Goal: Transaction & Acquisition: Purchase product/service

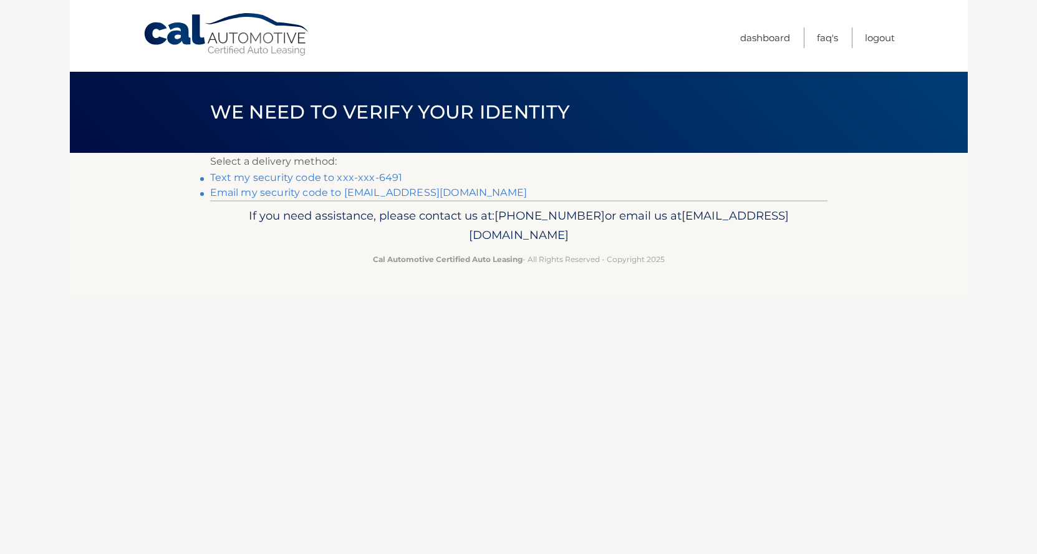
click at [331, 176] on link "Text my security code to xxx-xxx-6491" at bounding box center [306, 177] width 193 height 12
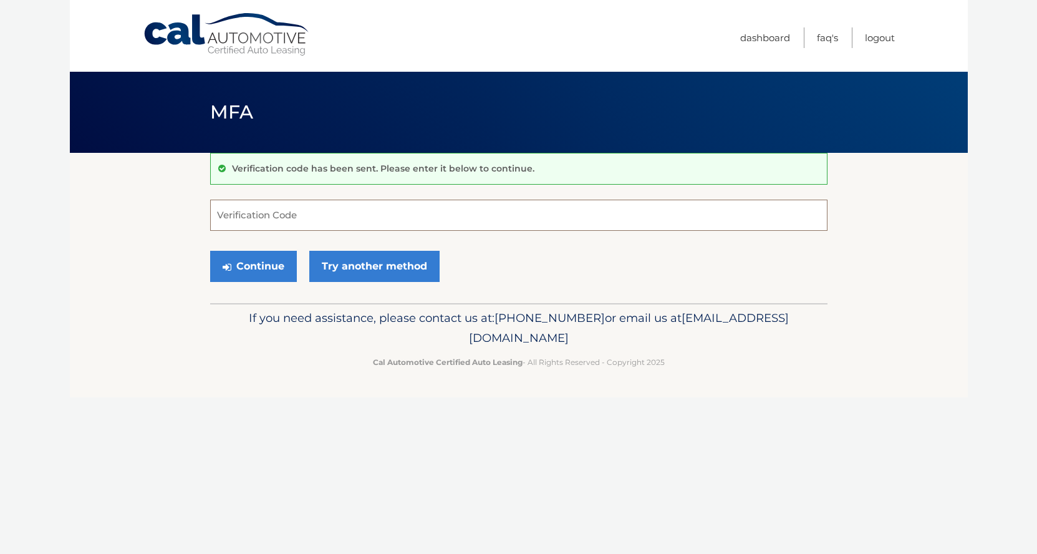
click at [268, 218] on input "Verification Code" at bounding box center [518, 215] width 617 height 31
type input "285423"
click at [263, 264] on button "Continue" at bounding box center [253, 266] width 87 height 31
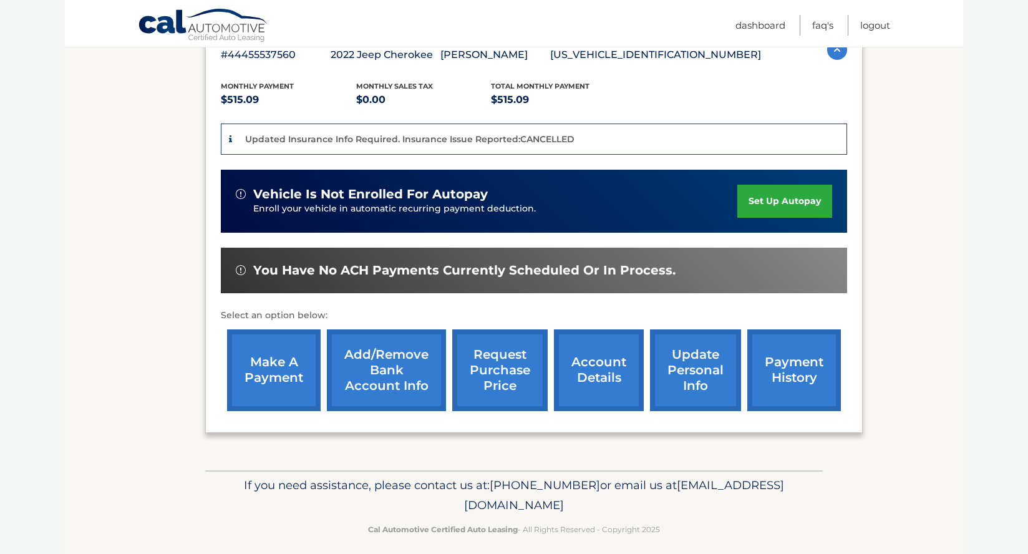
scroll to position [249, 0]
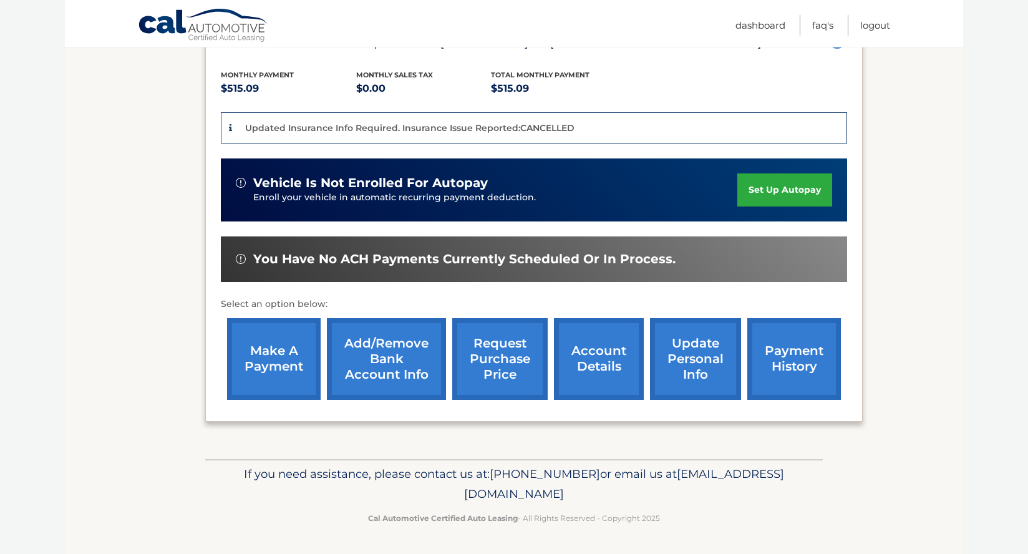
click at [271, 361] on link "make a payment" at bounding box center [274, 359] width 94 height 82
click at [276, 360] on link "make a payment" at bounding box center [274, 359] width 94 height 82
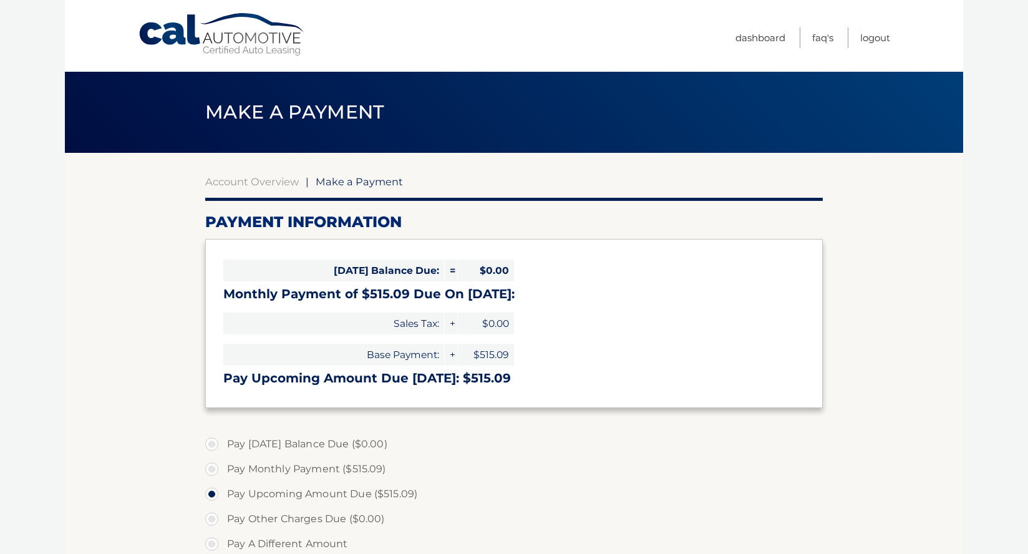
select select "ZTUzYTEzMDMtM2ZhZC00NmI5LWIwN2MtZGJhZWIzZWI3OTM2"
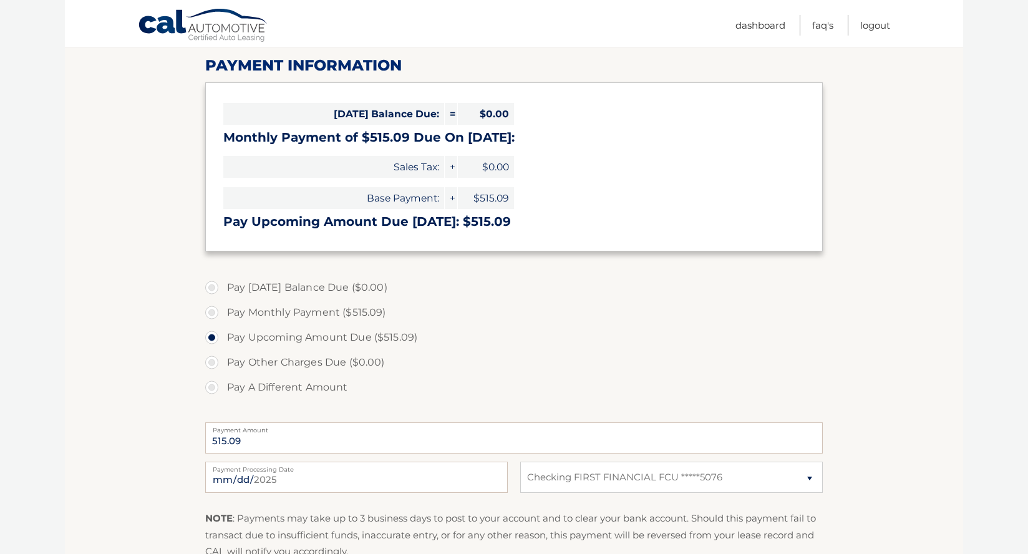
scroll to position [187, 0]
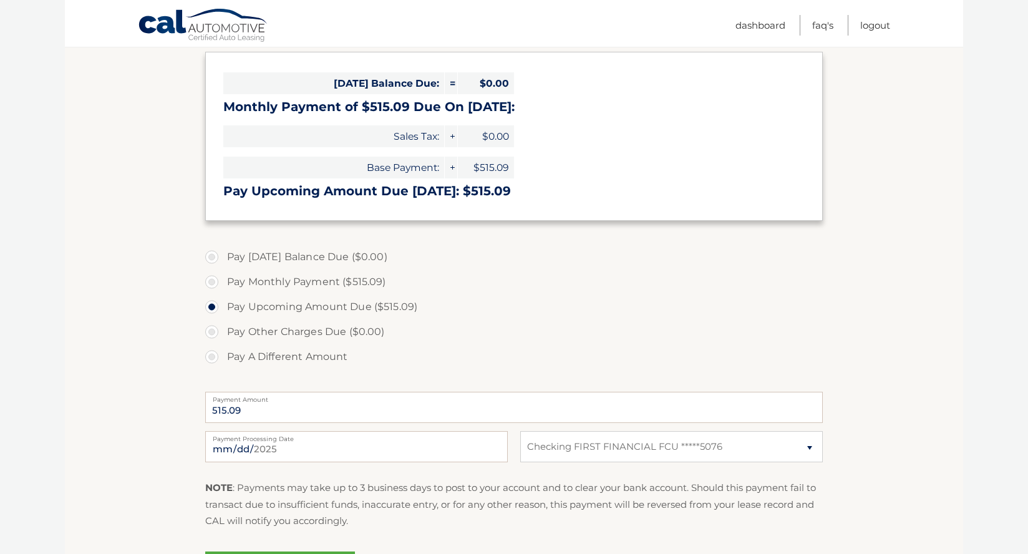
click at [210, 282] on label "Pay Monthly Payment ($515.09)" at bounding box center [513, 281] width 617 height 25
click at [210, 282] on input "Pay Monthly Payment ($515.09)" at bounding box center [216, 279] width 12 height 20
radio input "true"
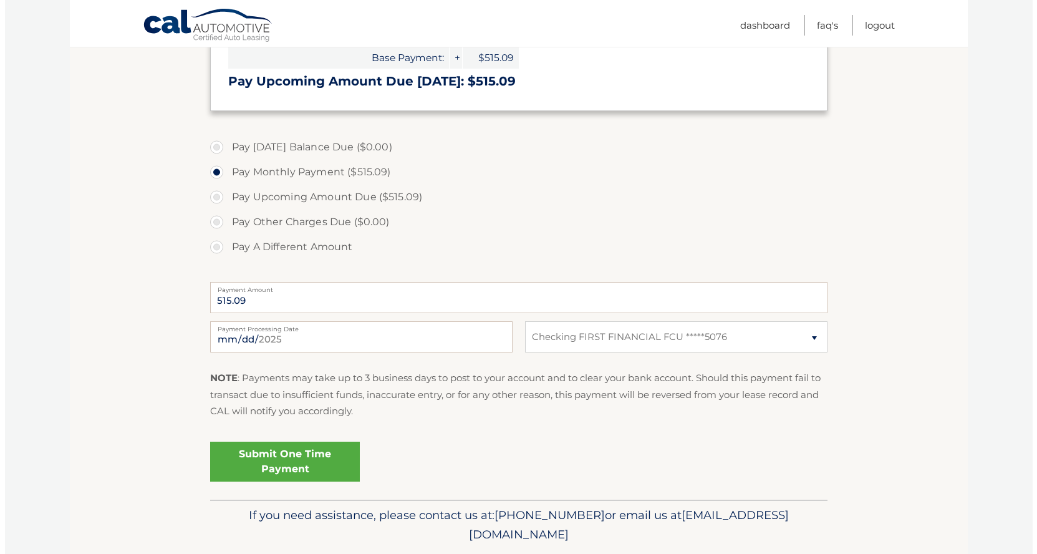
scroll to position [312, 0]
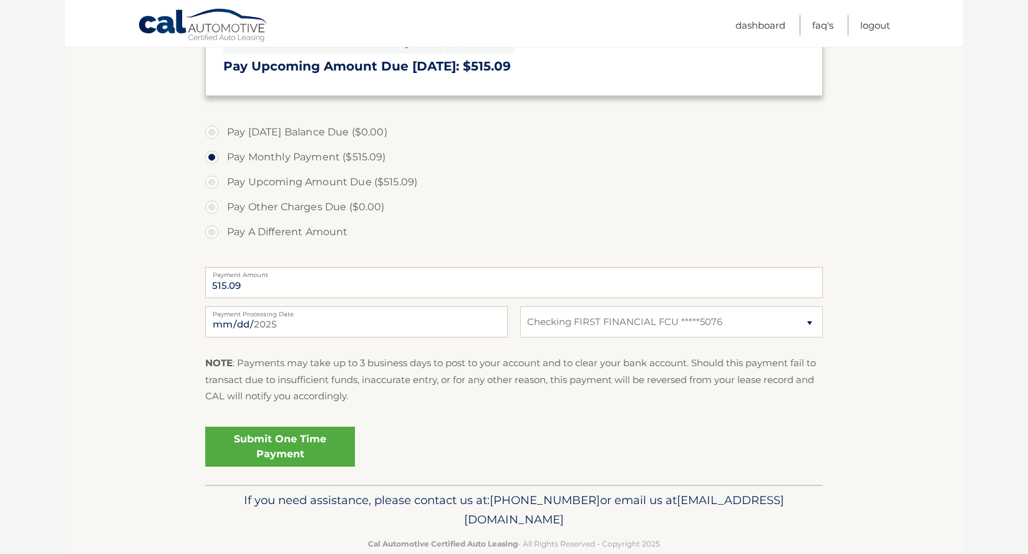
click at [291, 446] on link "Submit One Time Payment" at bounding box center [280, 446] width 150 height 40
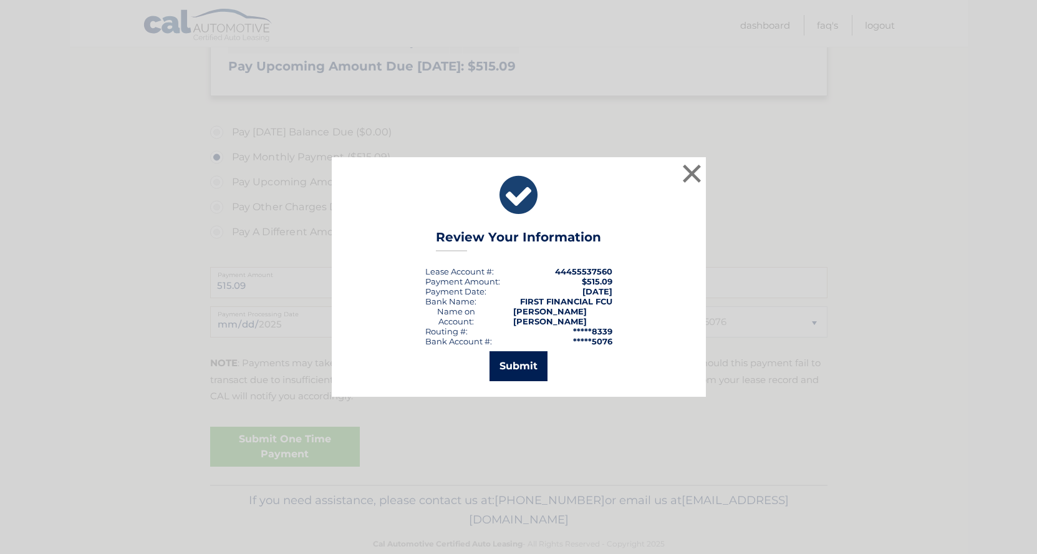
click at [513, 365] on button "Submit" at bounding box center [518, 366] width 58 height 30
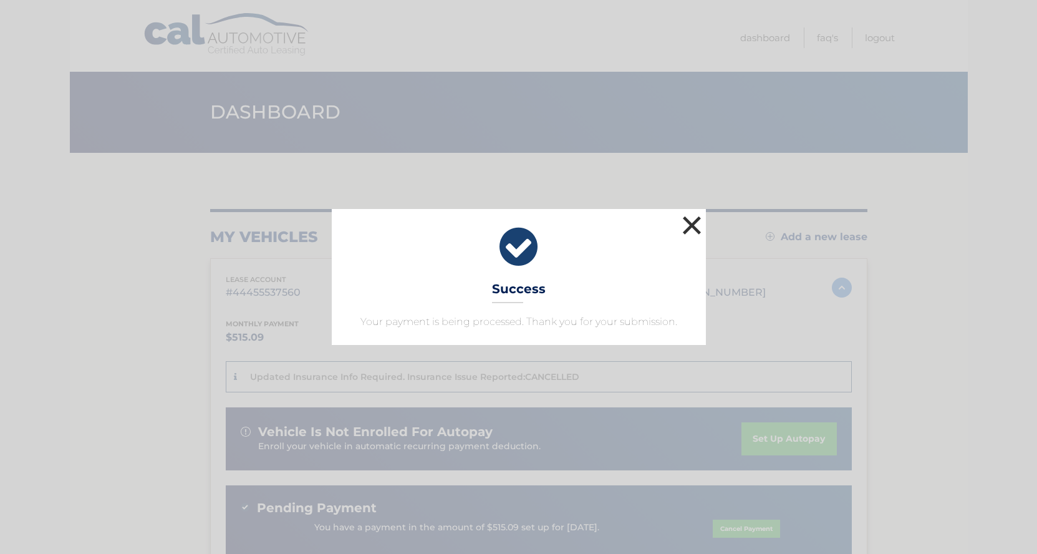
click at [691, 223] on button "×" at bounding box center [692, 225] width 25 height 25
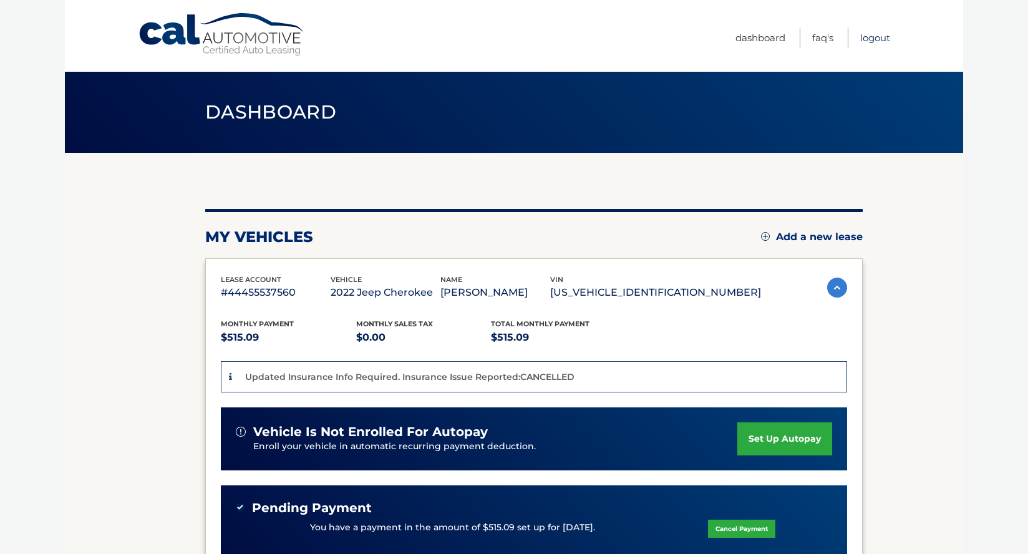
click at [870, 38] on link "Logout" at bounding box center [875, 37] width 30 height 21
